Goal: Information Seeking & Learning: Understand process/instructions

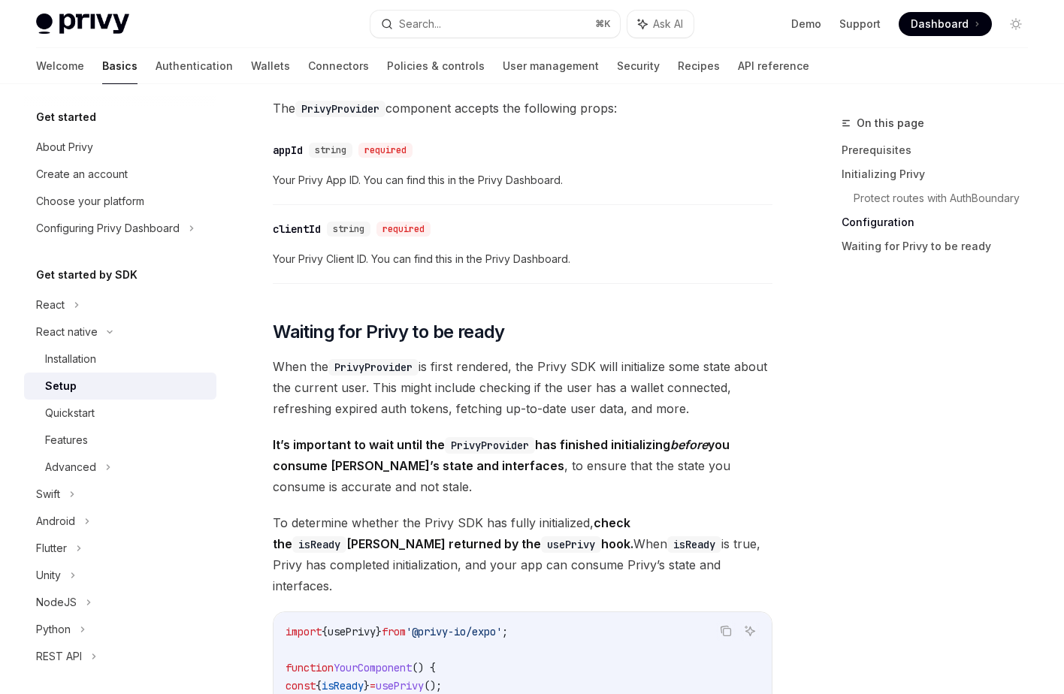
scroll to position [1139, 0]
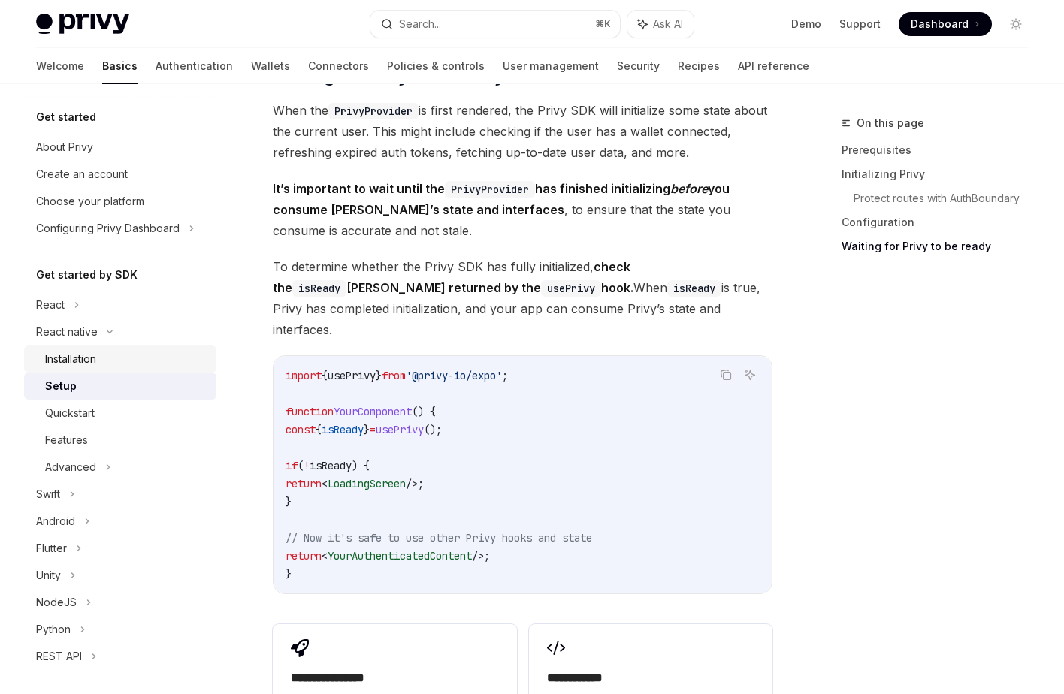
click at [161, 363] on div "Installation" at bounding box center [126, 359] width 162 height 18
type textarea "*"
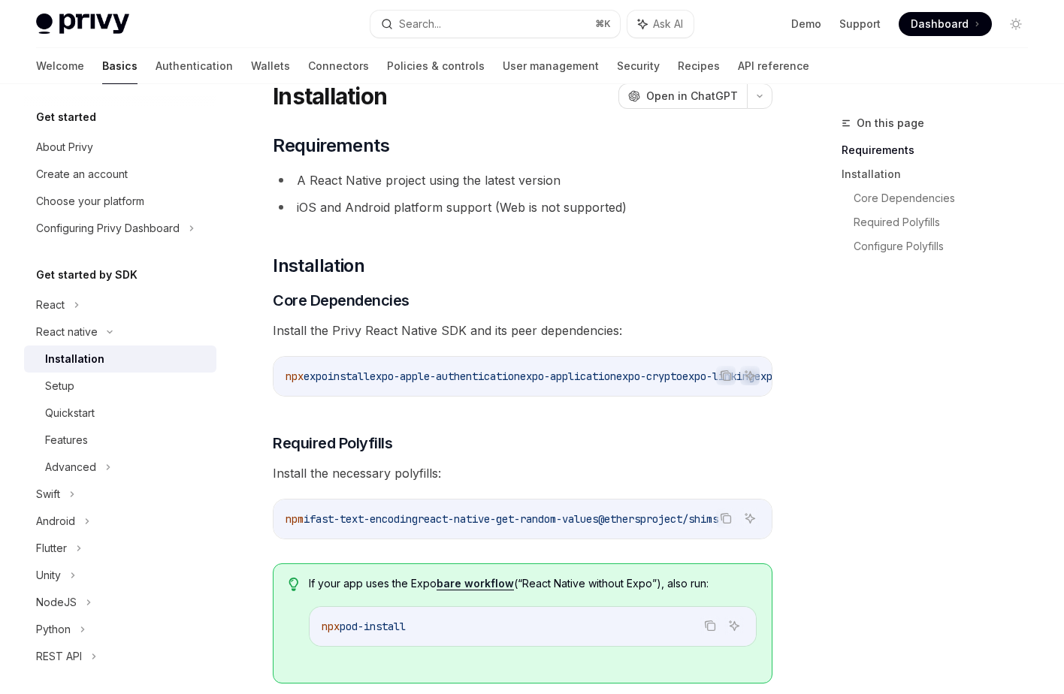
click at [328, 376] on span "expo" at bounding box center [315, 377] width 24 height 14
copy div "npx expo install expo-apple-authentication expo-application expo-crypto expo-li…"
